Goal: Check status: Check status

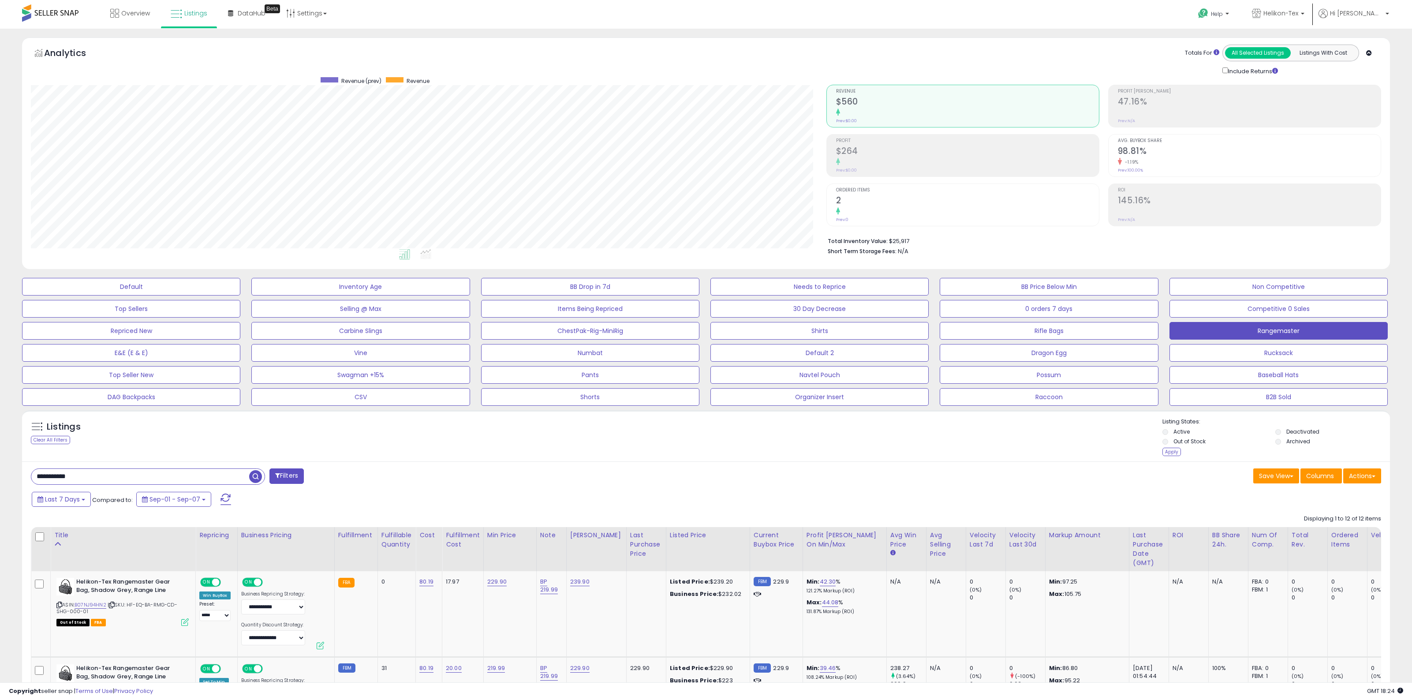
select select "**"
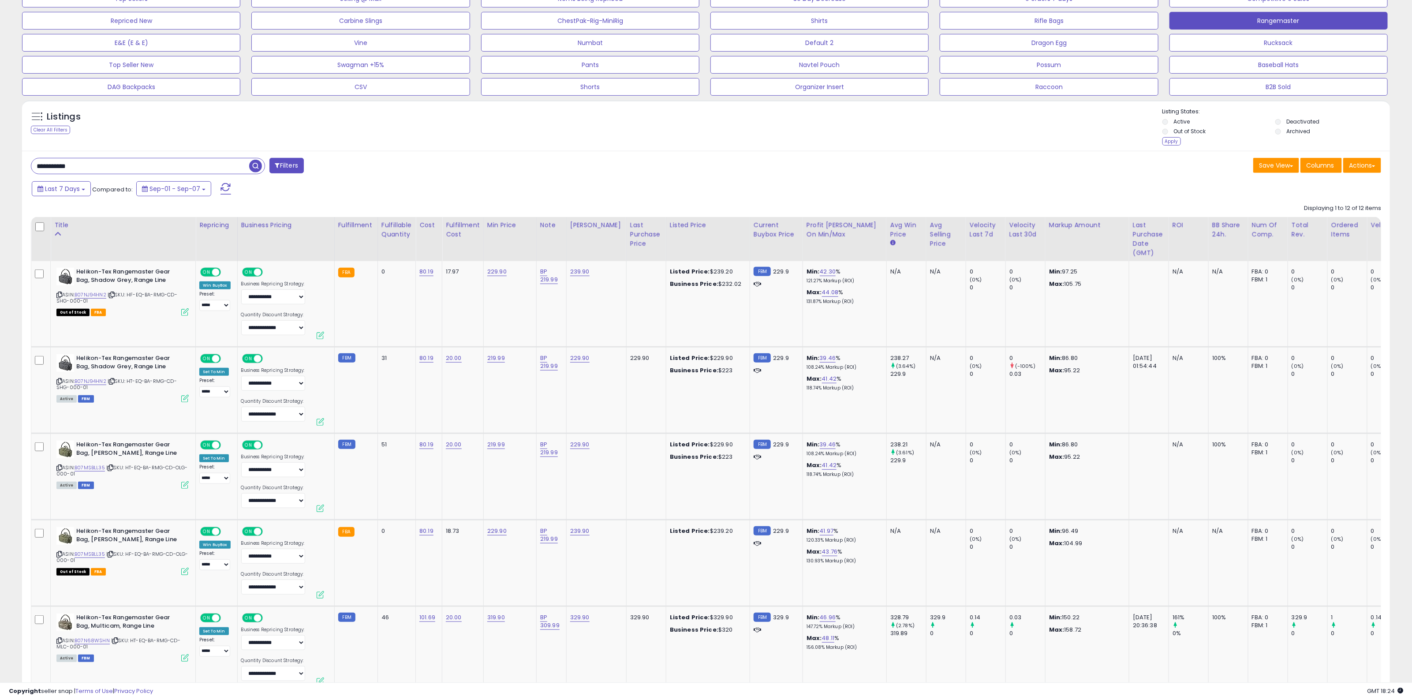
scroll to position [181, 795]
click at [823, 123] on div "Listings Clear All Filters Listing States:" at bounding box center [706, 128] width 1368 height 41
click at [821, 126] on div "Listings Clear All Filters Listing States:" at bounding box center [706, 128] width 1368 height 41
click at [512, 311] on td "229.90" at bounding box center [509, 304] width 53 height 86
drag, startPoint x: 1118, startPoint y: 181, endPoint x: 1132, endPoint y: 179, distance: 13.8
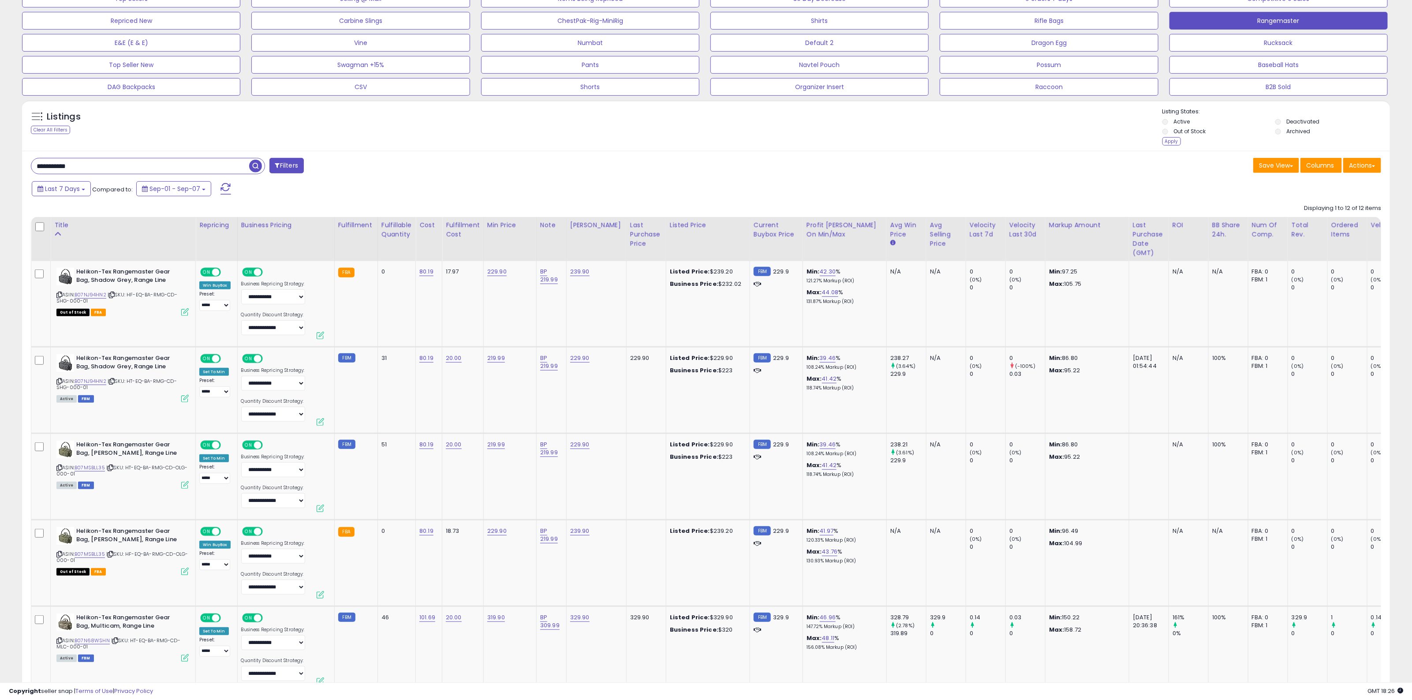
click at [1119, 181] on div "Last 7 Days Compared to: Sep-01 - Sep-07" at bounding box center [705, 190] width 1364 height 20
click at [345, 183] on div "Last 7 Days Compared to: Sep-01 - Sep-07" at bounding box center [536, 190] width 1013 height 20
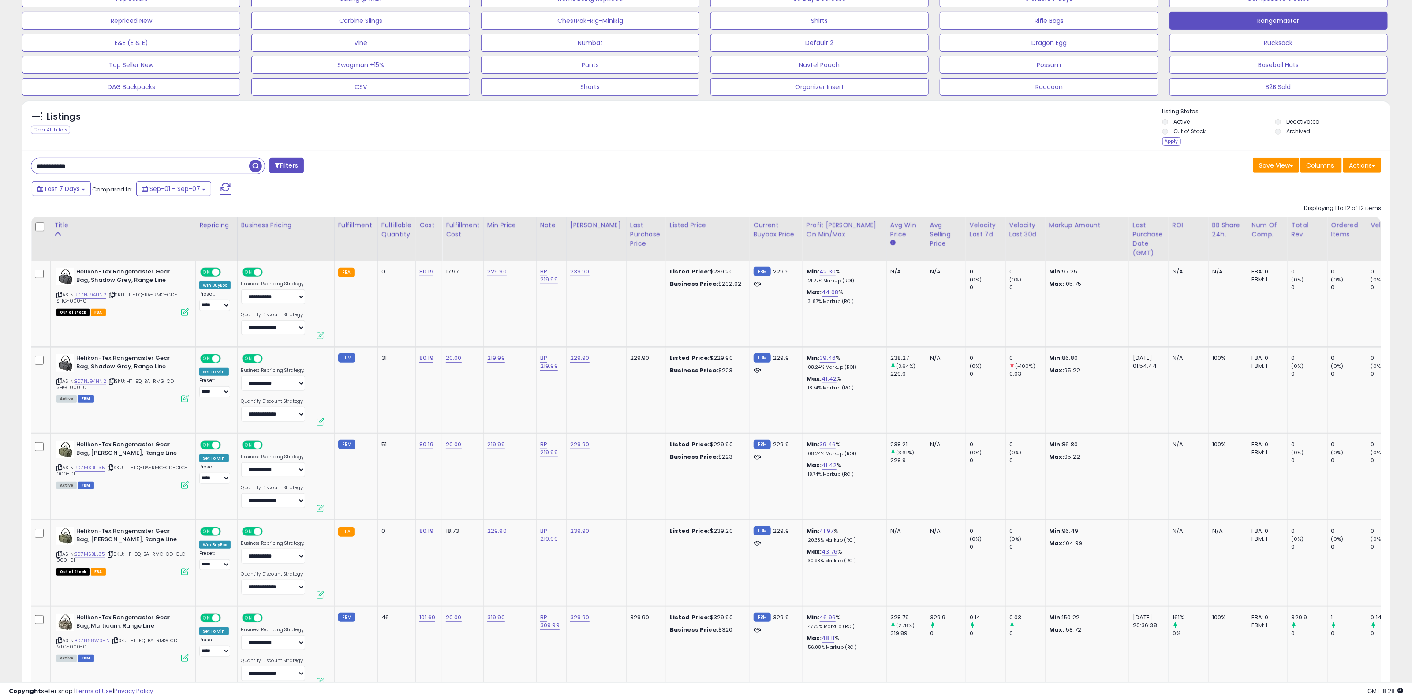
click at [401, 180] on div "Last 7 Days Compared to: Sep-01 - Sep-07" at bounding box center [536, 190] width 1013 height 20
click at [327, 183] on div "Last 7 Days Compared to: Sep-01 - Sep-07" at bounding box center [536, 190] width 1013 height 20
click at [395, 180] on div "Last 7 Days Compared to: Sep-01 - Sep-07" at bounding box center [536, 190] width 1013 height 20
drag, startPoint x: 312, startPoint y: 189, endPoint x: 381, endPoint y: 190, distance: 69.7
click at [325, 190] on div "Last 7 Days Compared to: Sep-01 - Sep-07" at bounding box center [536, 190] width 1013 height 20
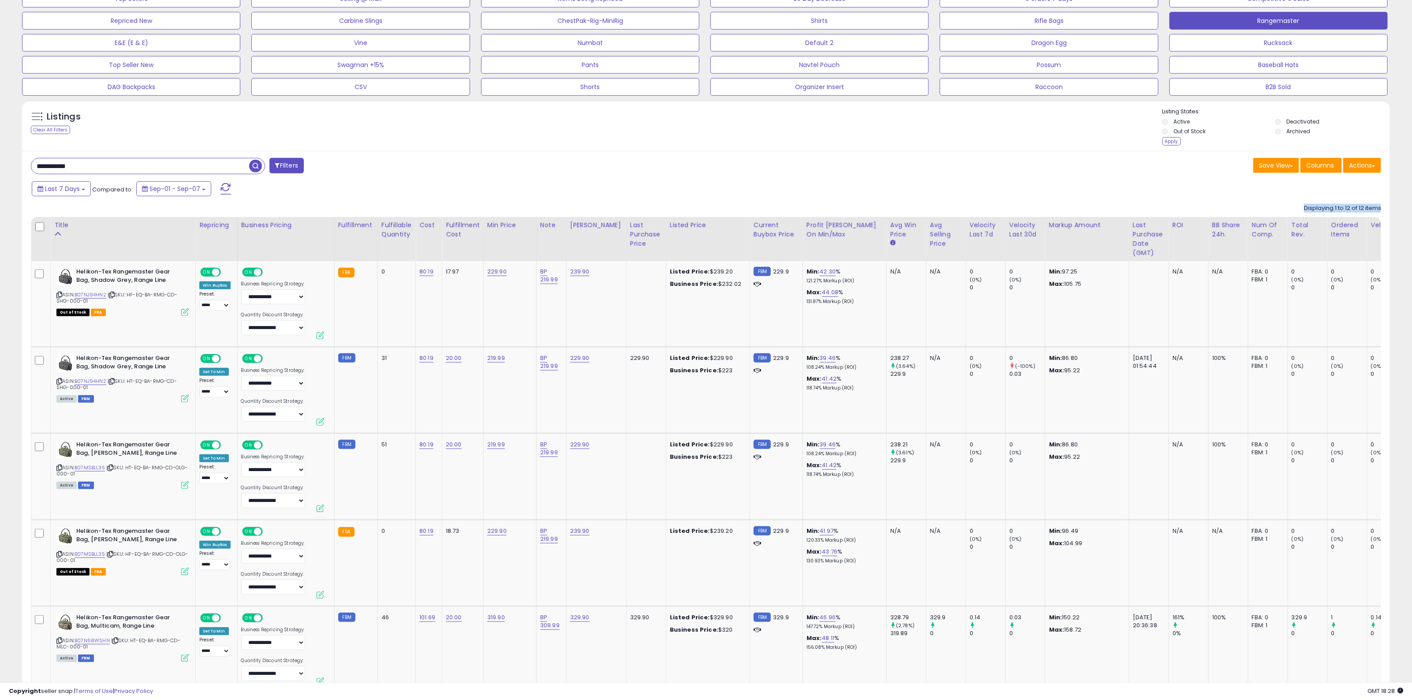
drag, startPoint x: 353, startPoint y: 190, endPoint x: 764, endPoint y: 207, distance: 411.4
drag, startPoint x: 764, startPoint y: 195, endPoint x: 744, endPoint y: 187, distance: 21.4
click at [755, 192] on div "Last 7 Days Compared to: Sep-01 - Sep-07" at bounding box center [536, 190] width 1013 height 20
drag, startPoint x: 386, startPoint y: 182, endPoint x: 409, endPoint y: 176, distance: 23.5
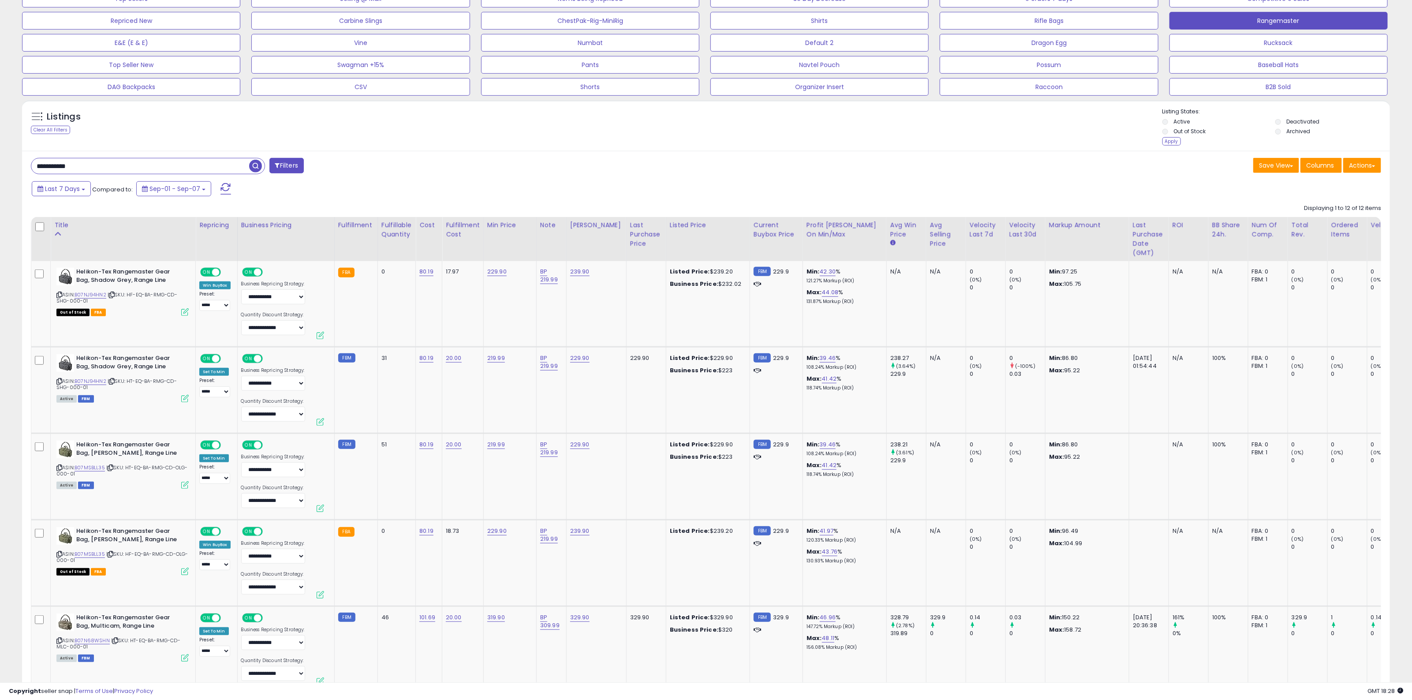
click at [387, 181] on div "Last 7 Days Compared to: Sep-01 - Sep-07" at bounding box center [536, 190] width 1013 height 20
click at [445, 181] on div "Last 7 Days Compared to: Sep-01 - Sep-07" at bounding box center [536, 190] width 1013 height 20
drag, startPoint x: 361, startPoint y: 176, endPoint x: 388, endPoint y: 175, distance: 27.4
drag, startPoint x: 421, startPoint y: 176, endPoint x: 578, endPoint y: 180, distance: 156.6
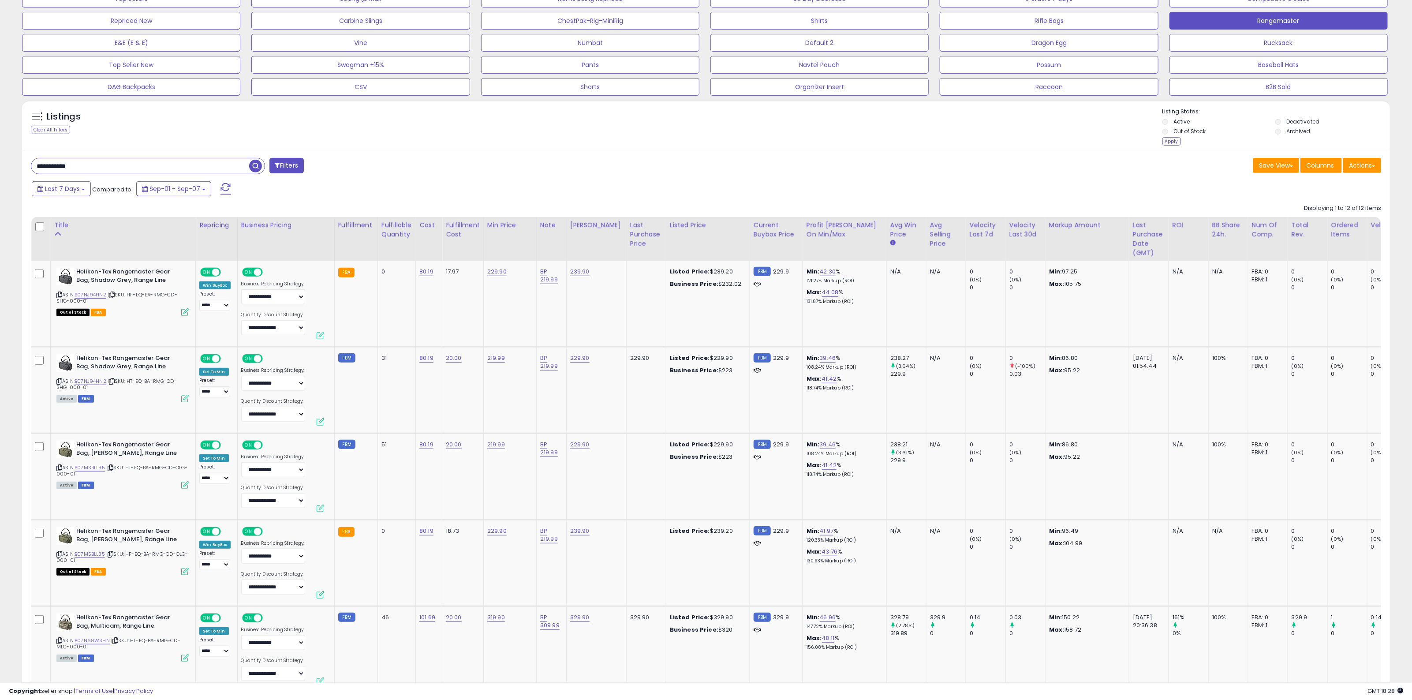
drag, startPoint x: 603, startPoint y: 184, endPoint x: 695, endPoint y: 198, distance: 93.6
click at [609, 187] on div "Last 7 Days Compared to: Sep-01 - Sep-07" at bounding box center [536, 190] width 1013 height 20
drag, startPoint x: 778, startPoint y: 197, endPoint x: 721, endPoint y: 184, distance: 57.5
click at [777, 197] on div "Last 7 Days Compared to: Sep-01 - Sep-07" at bounding box center [536, 190] width 1013 height 20
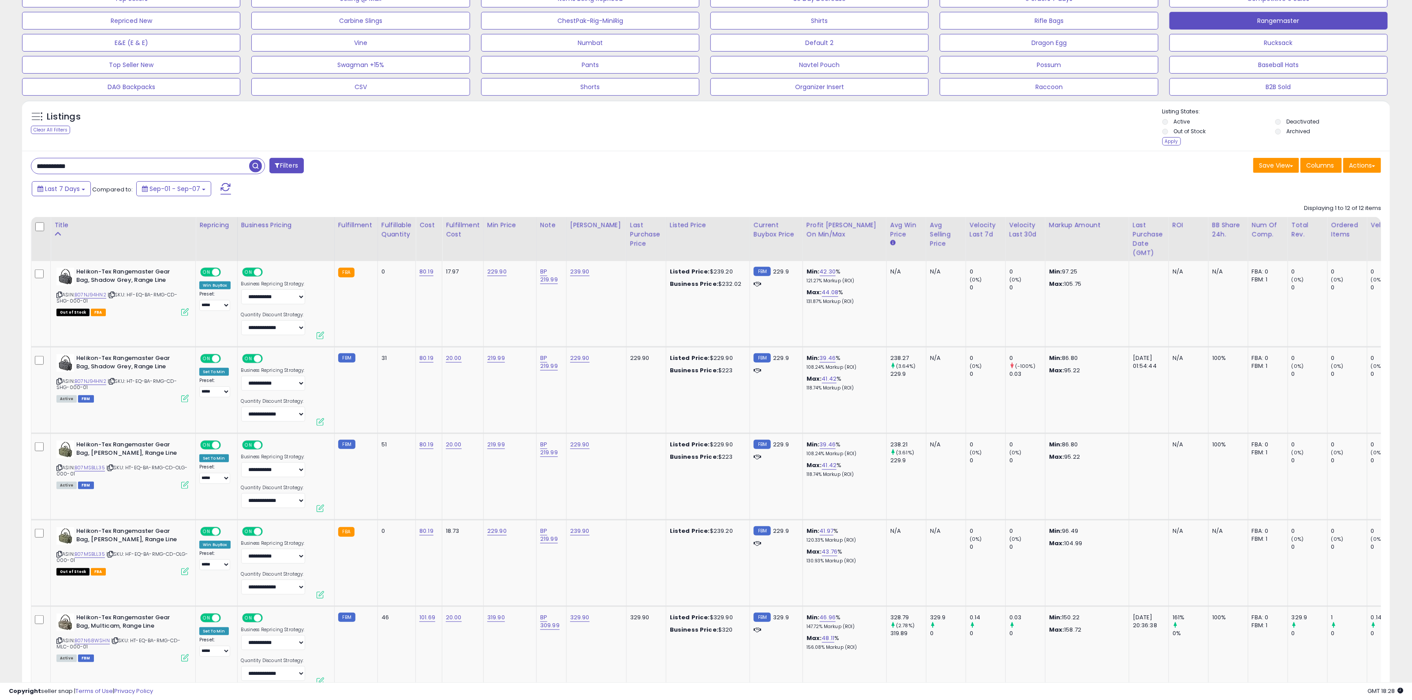
drag, startPoint x: 352, startPoint y: 179, endPoint x: 402, endPoint y: 179, distance: 50.3
click at [723, 183] on div "Last 7 Days Compared to: Sep-01 - Sep-07" at bounding box center [536, 190] width 1013 height 20
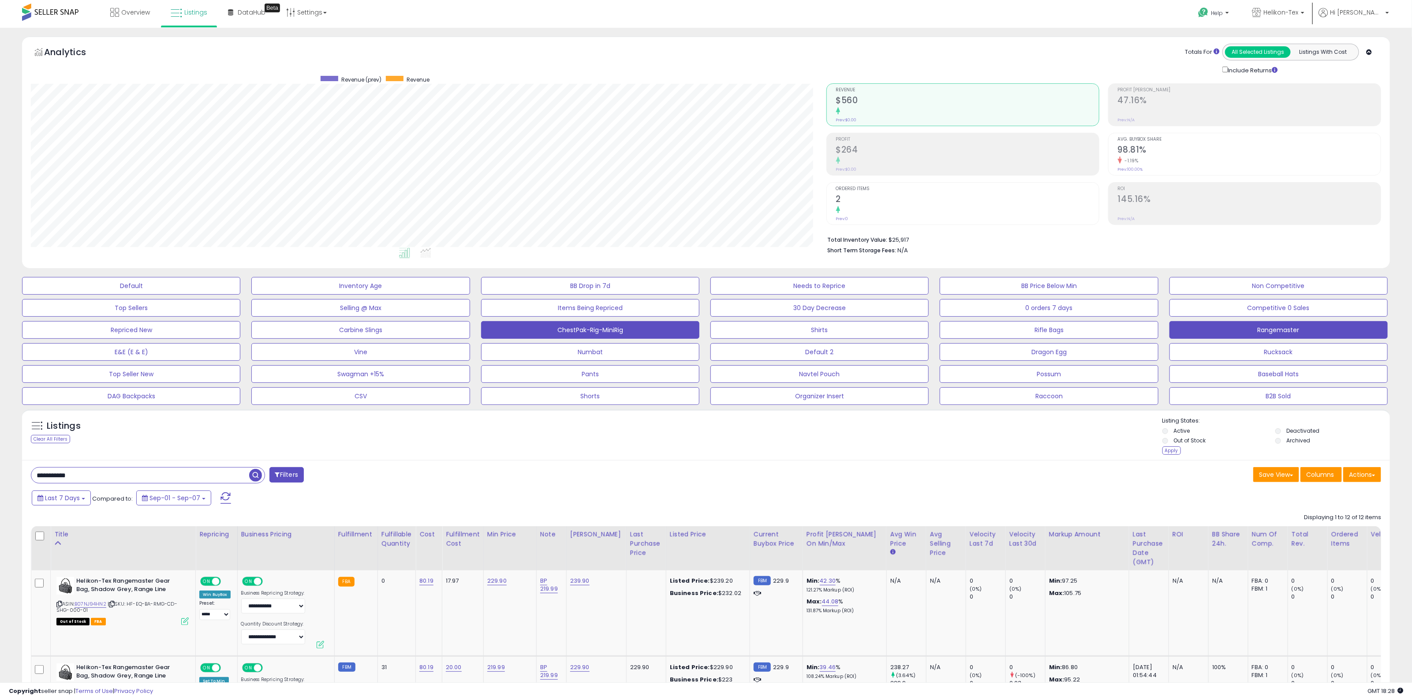
scroll to position [0, 0]
click at [544, 432] on div "Listings Clear All Filters Listing States:" at bounding box center [706, 438] width 1368 height 41
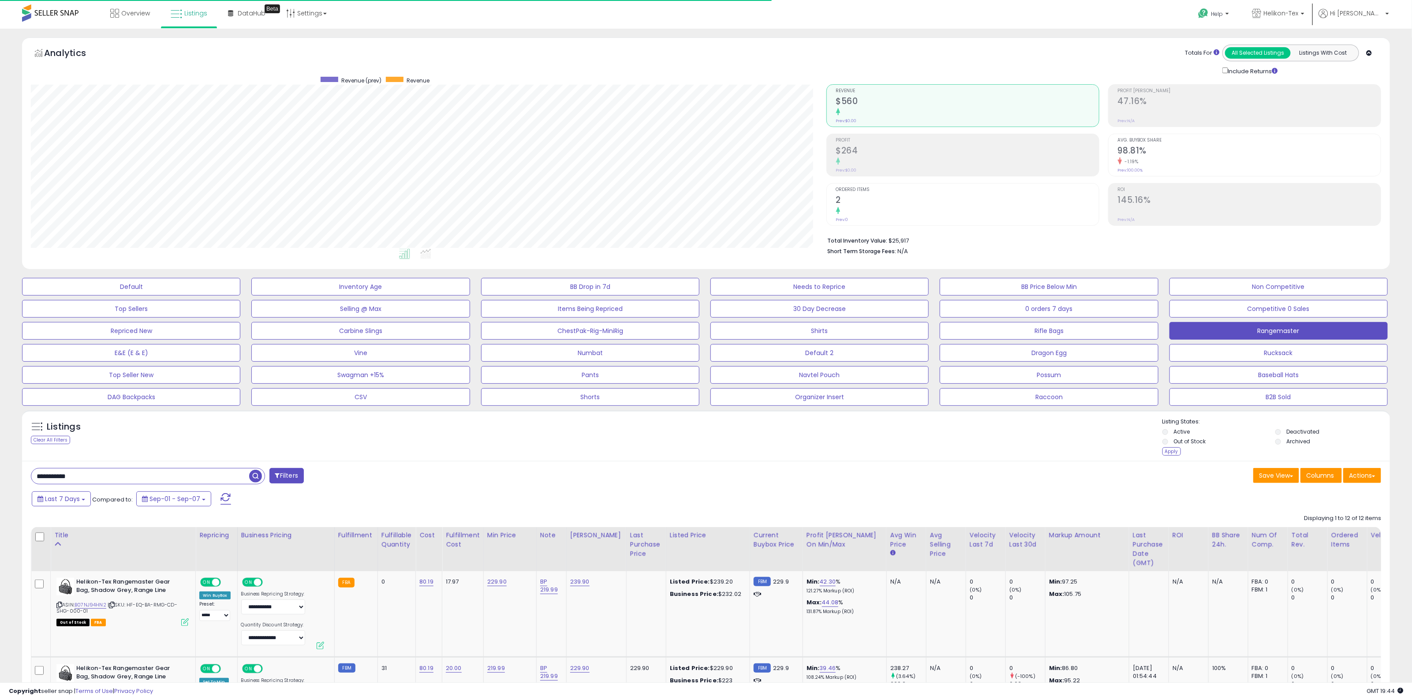
drag, startPoint x: 378, startPoint y: 433, endPoint x: 376, endPoint y: 428, distance: 5.6
click at [378, 433] on div "Listings Clear All Filters Listing States:" at bounding box center [706, 438] width 1368 height 41
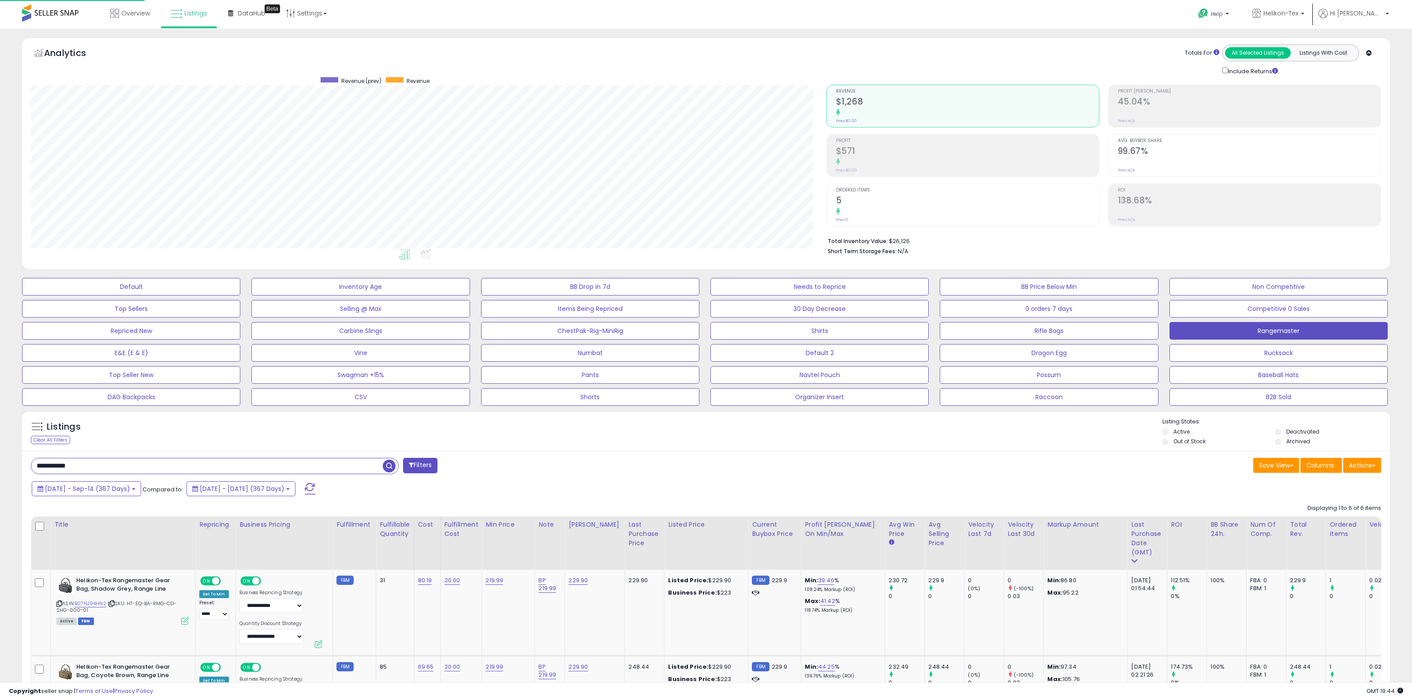
select select "**"
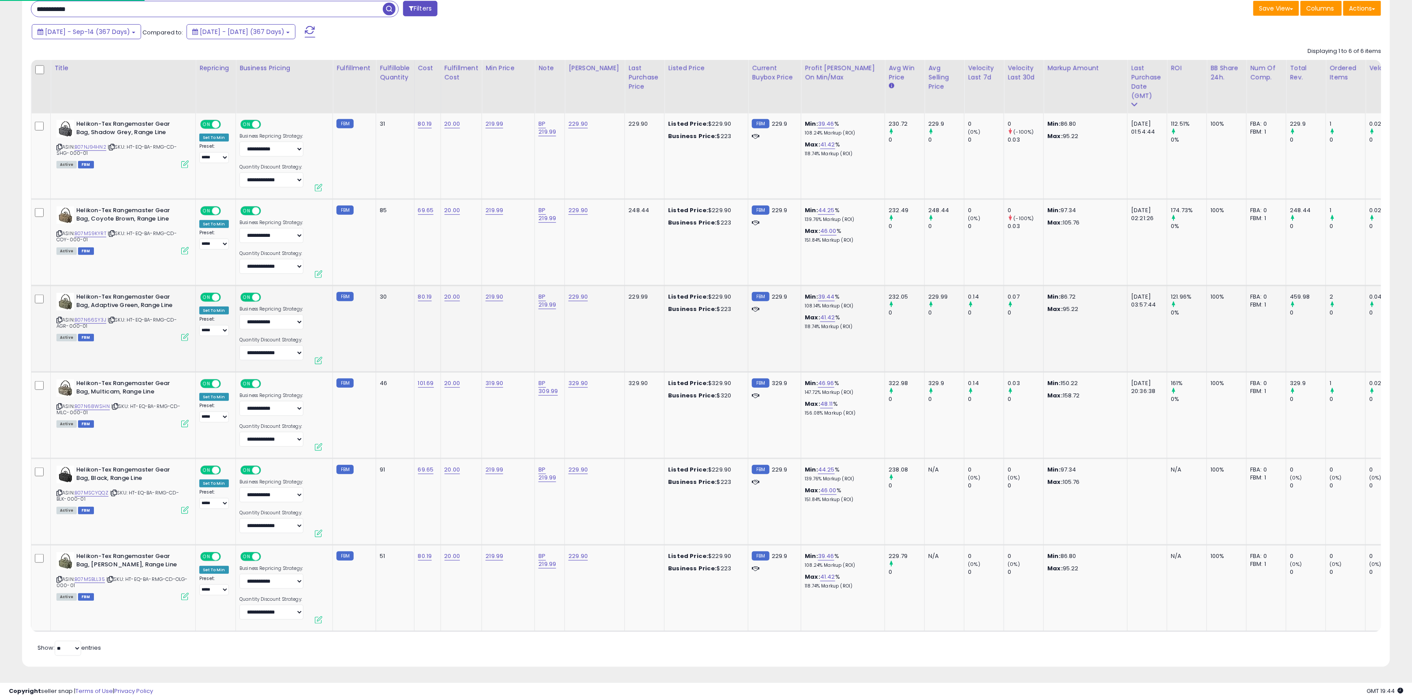
scroll to position [181, 795]
click at [361, 246] on td "FBM" at bounding box center [354, 242] width 43 height 86
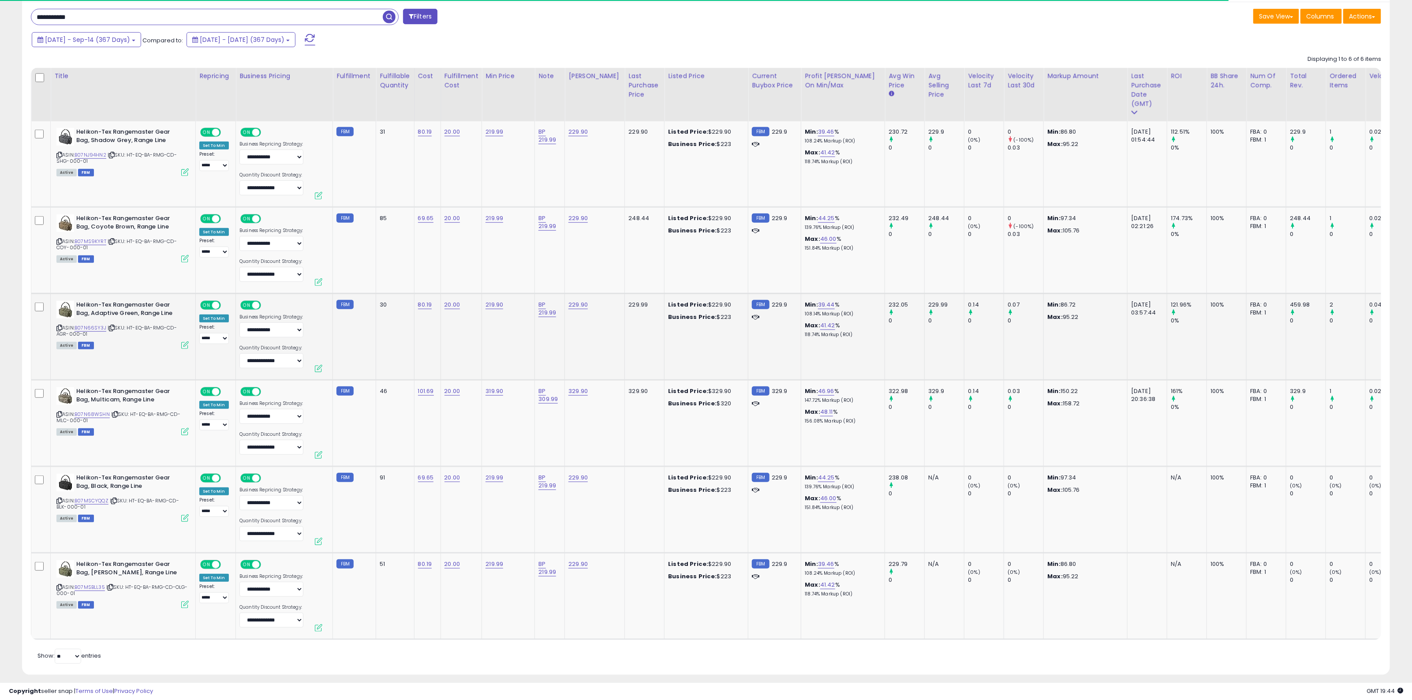
scroll to position [464, 0]
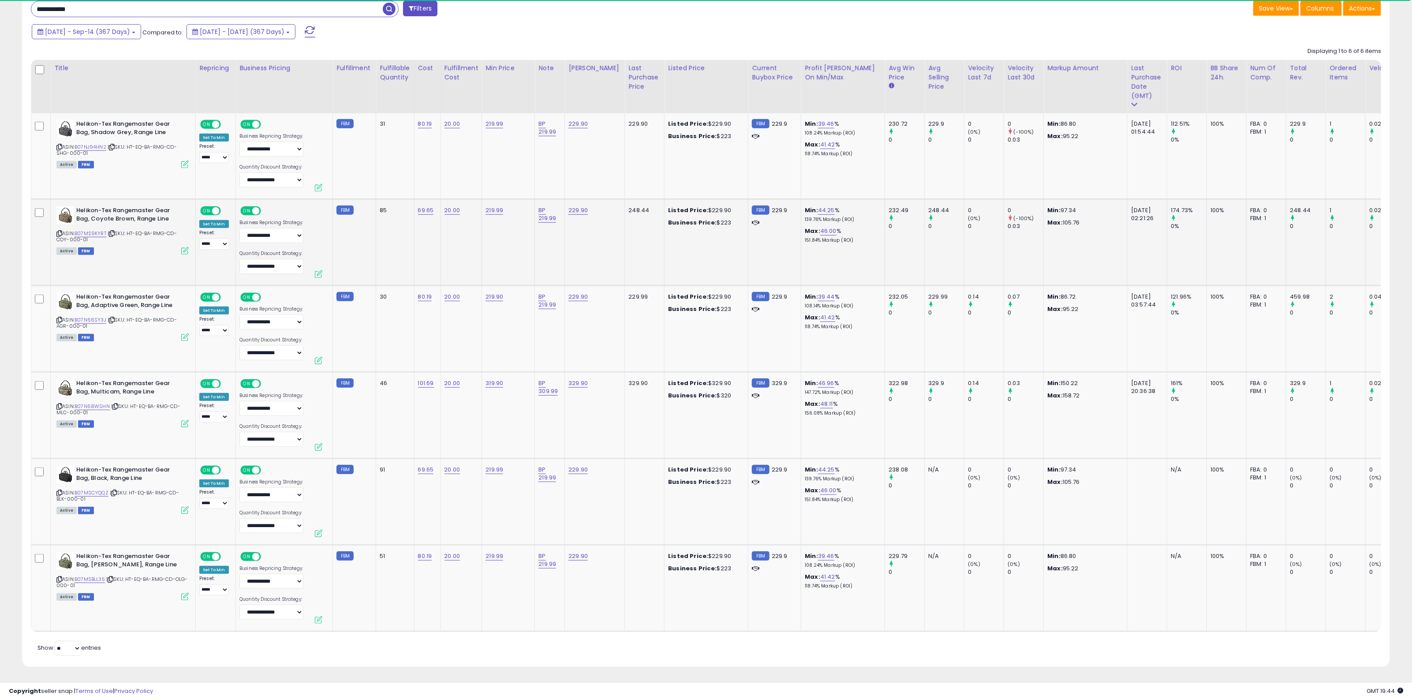
click at [388, 244] on td "85" at bounding box center [395, 242] width 38 height 86
